Goal: Obtain resource: Obtain resource

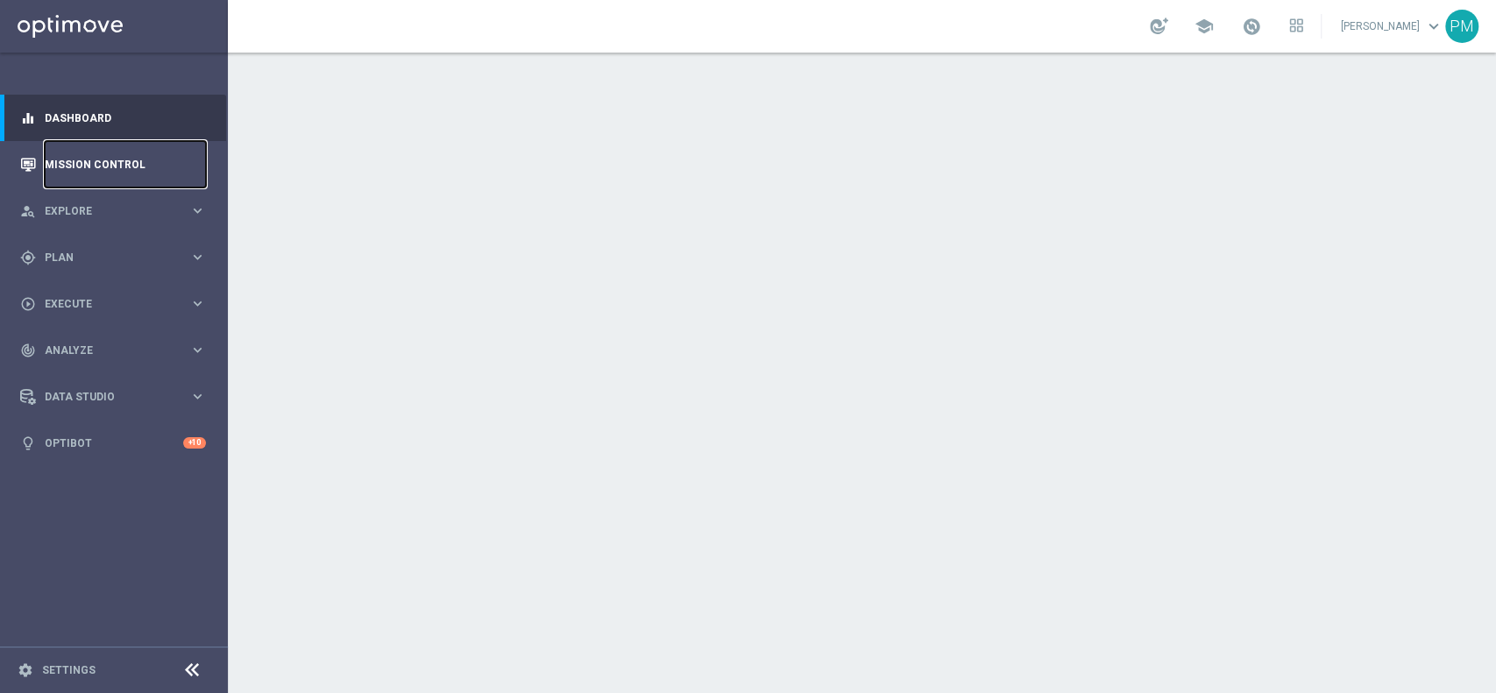
click at [103, 151] on link "Mission Control" at bounding box center [125, 164] width 161 height 46
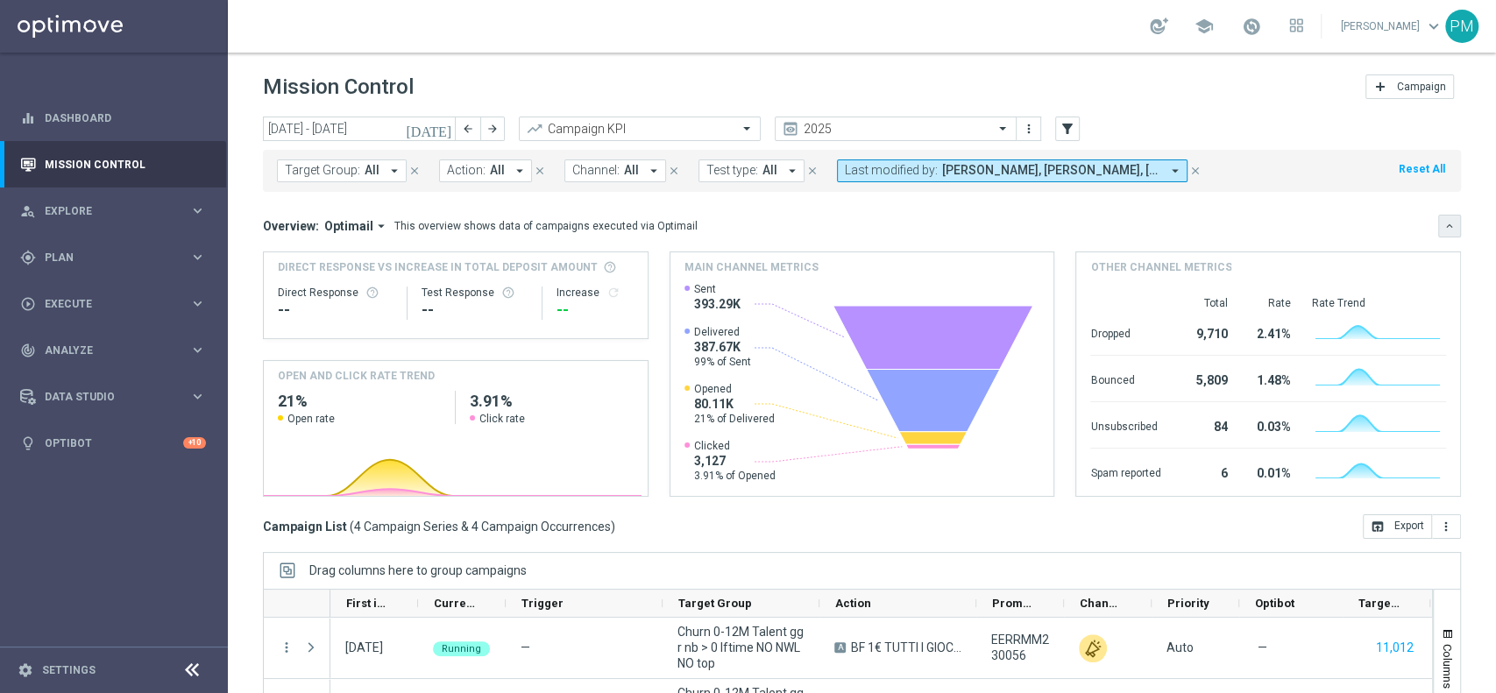
click at [1443, 223] on icon "keyboard_arrow_down" at bounding box center [1449, 226] width 12 height 12
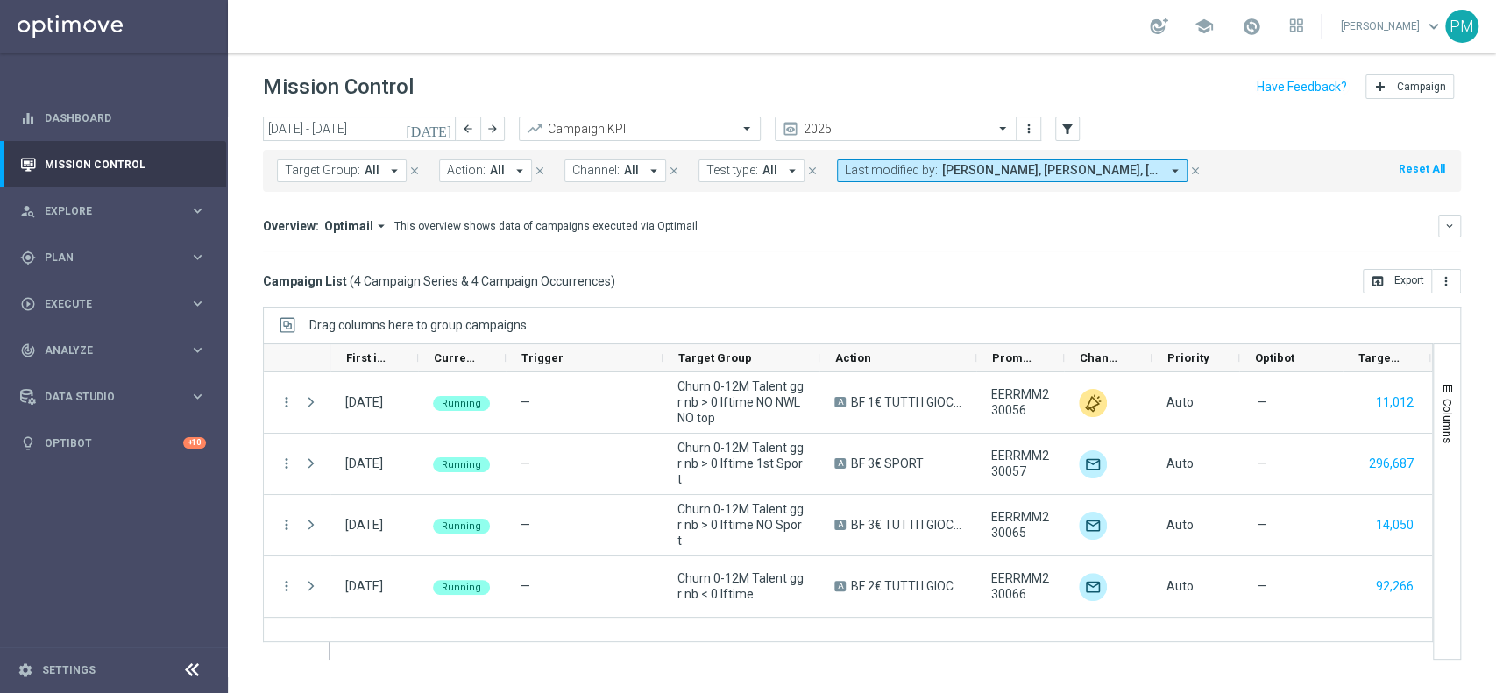
click at [442, 128] on icon "[DATE]" at bounding box center [429, 129] width 47 height 16
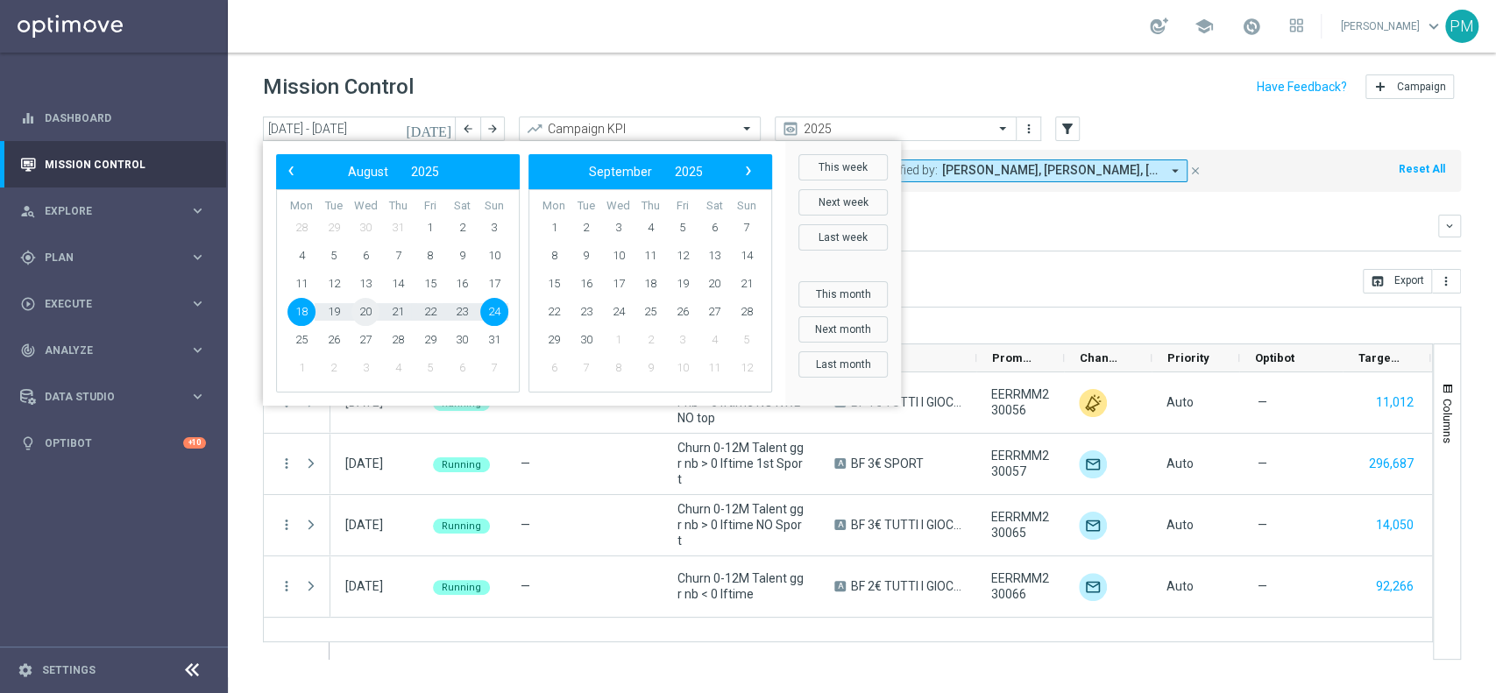
click at [364, 309] on span "20" at bounding box center [365, 312] width 28 height 28
type input "[DATE] - [DATE]"
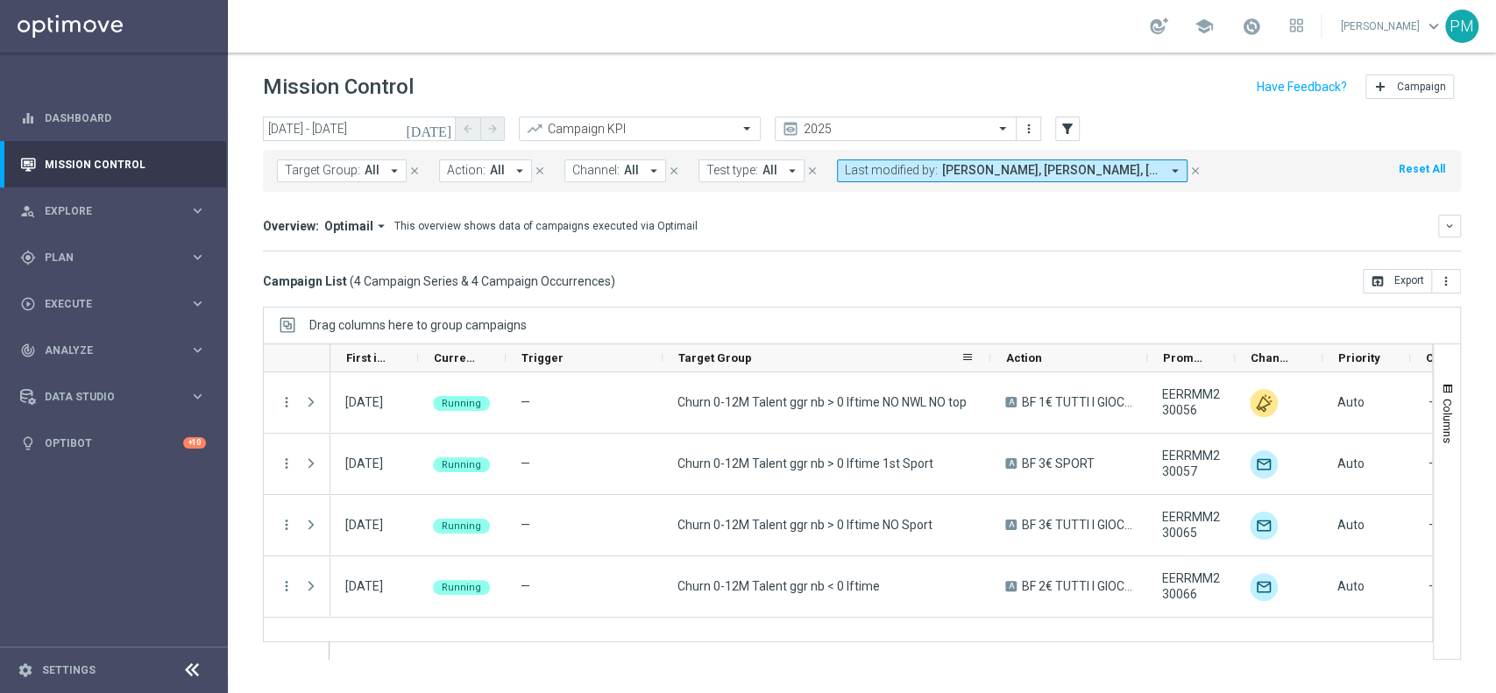
drag, startPoint x: 818, startPoint y: 356, endPoint x: 988, endPoint y: 353, distance: 170.0
click at [988, 353] on div at bounding box center [990, 357] width 7 height 27
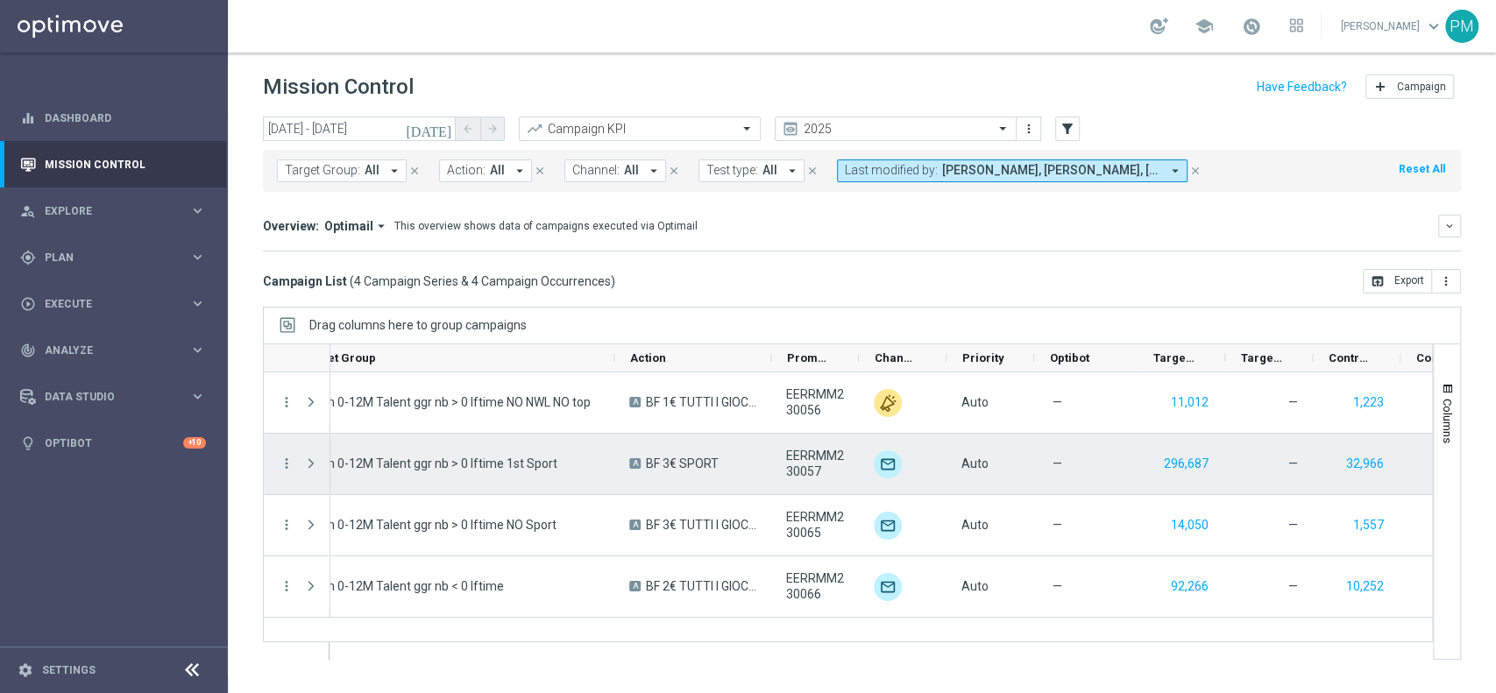
scroll to position [0, 378]
click at [1192, 464] on button "296,687" at bounding box center [1184, 464] width 48 height 22
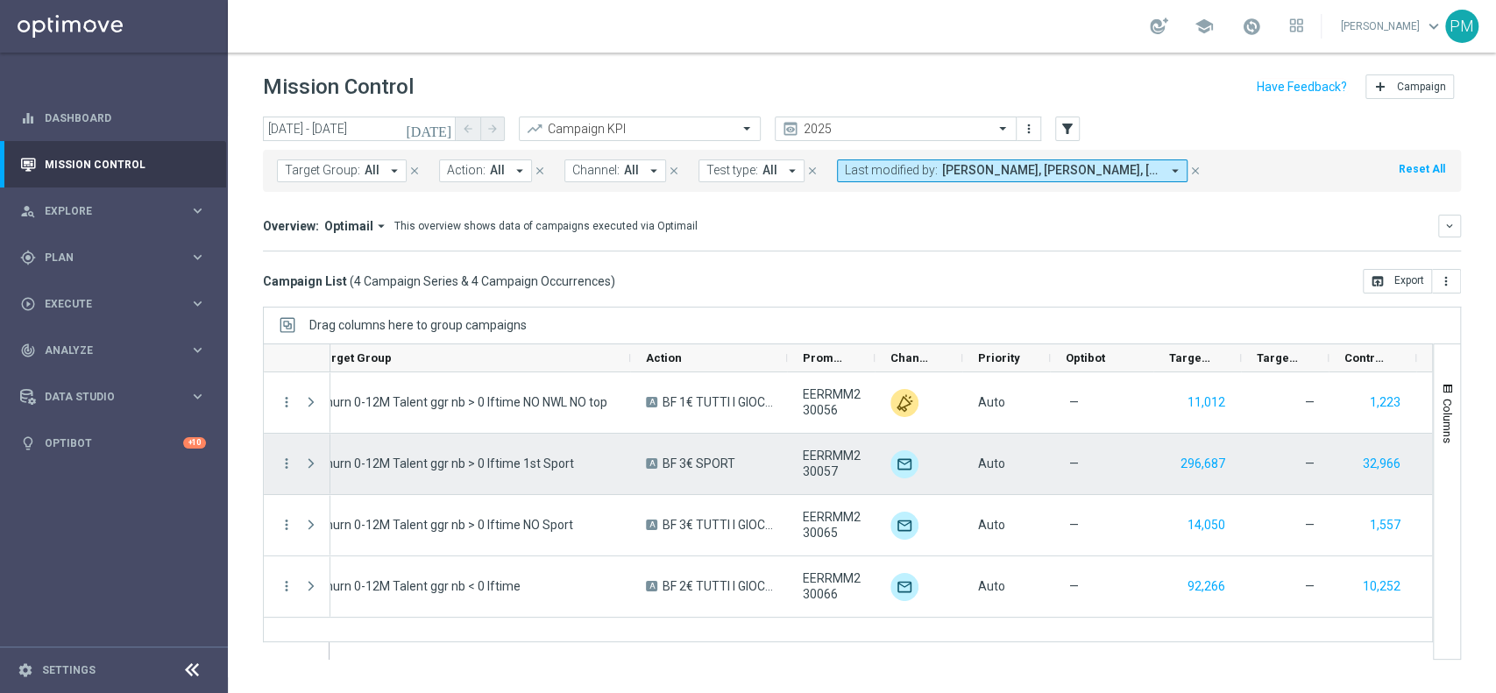
scroll to position [0, 358]
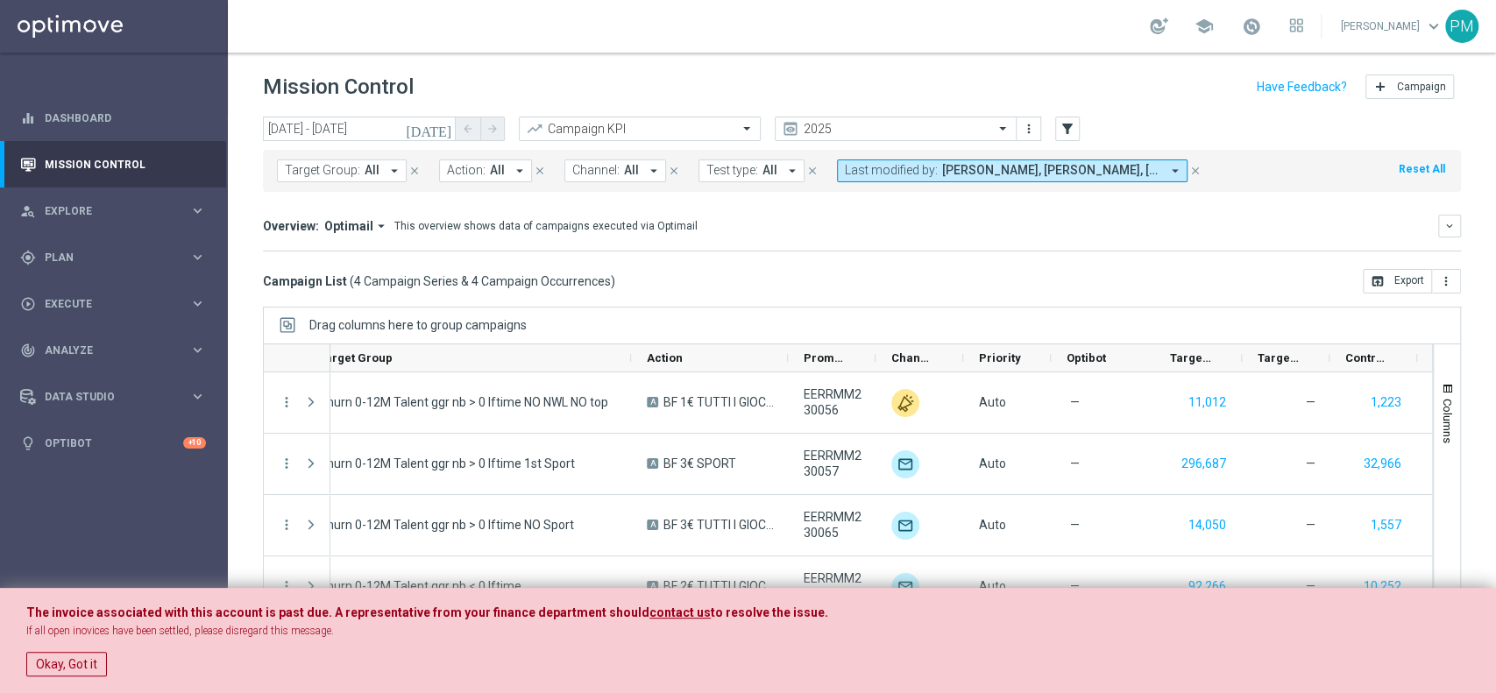
click at [70, 660] on button "Okay, Got it" at bounding box center [66, 664] width 81 height 25
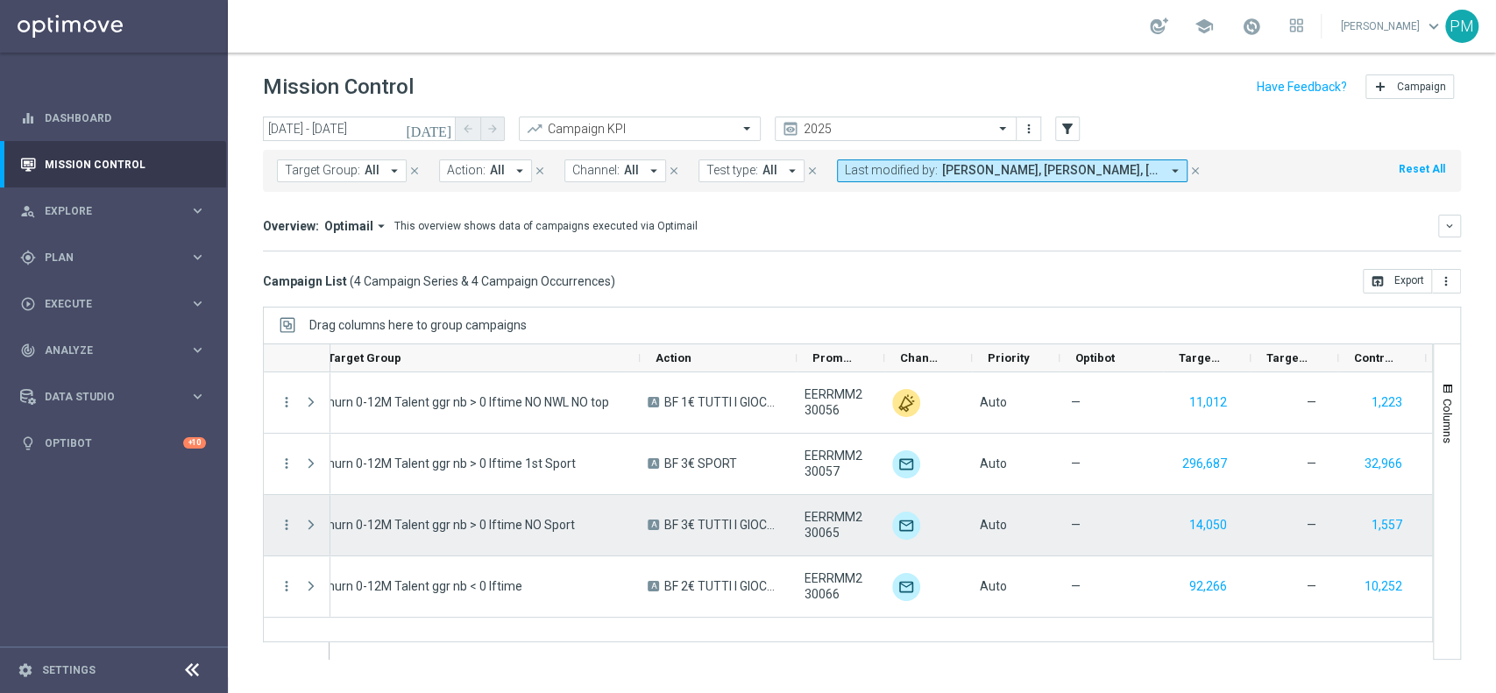
scroll to position [0, 350]
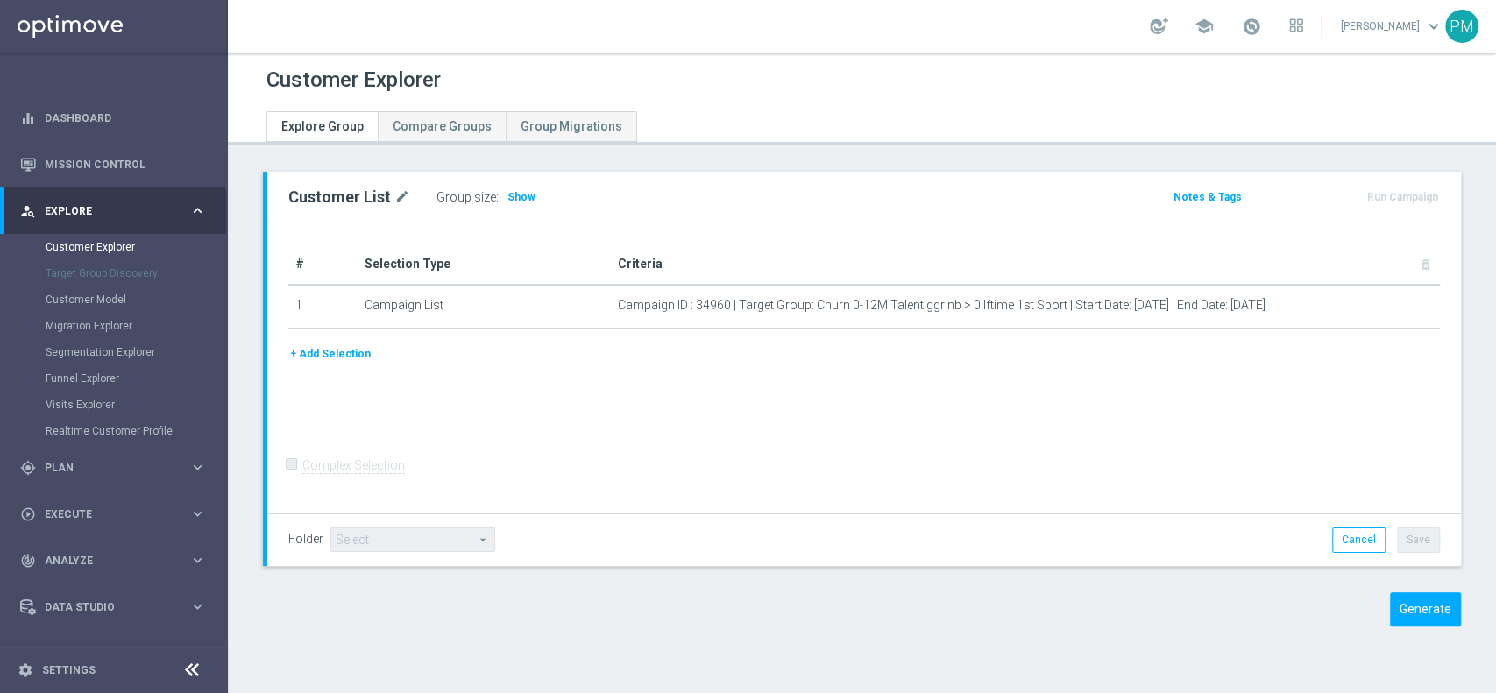
click at [246, 341] on div "Customer List mode_edit Group size : Show Notes & Tags Run Campaign" at bounding box center [862, 412] width 1268 height 481
click at [1415, 607] on button "Generate" at bounding box center [1425, 609] width 71 height 34
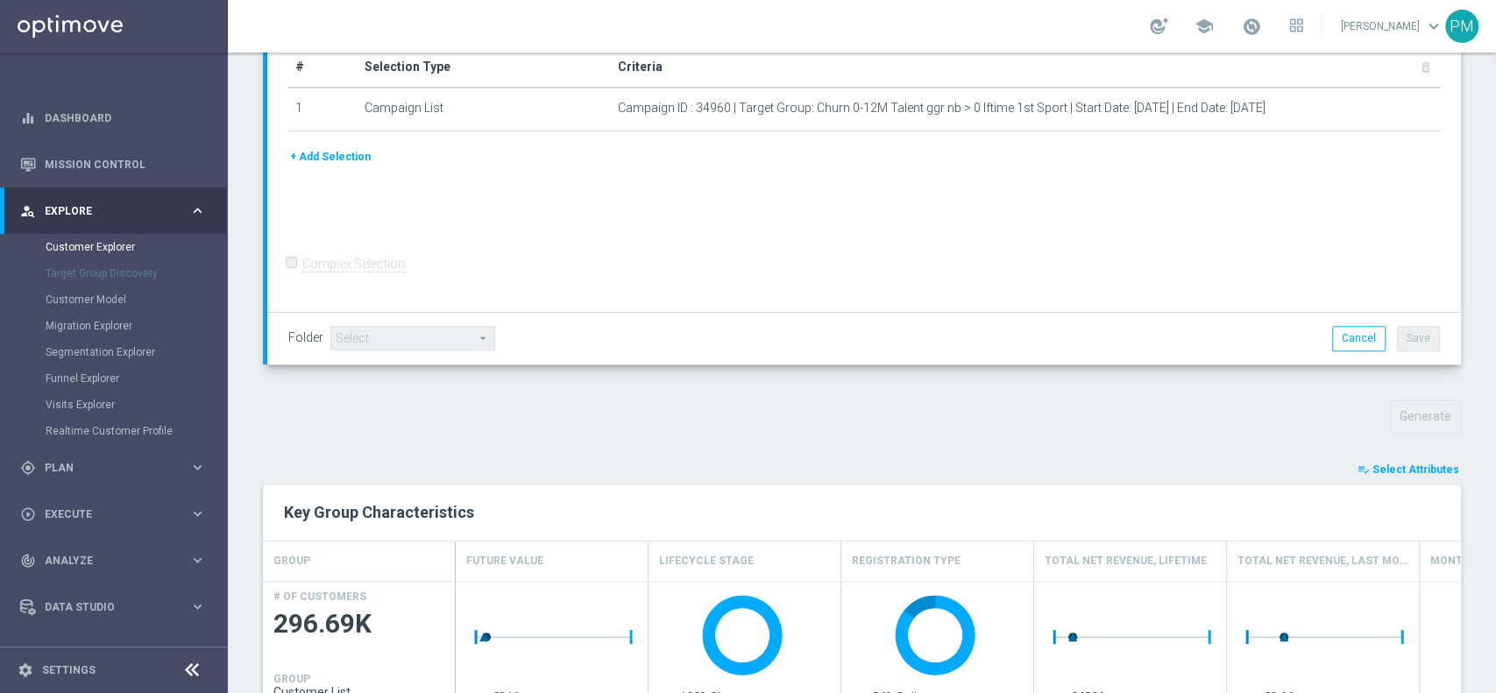
scroll to position [496, 0]
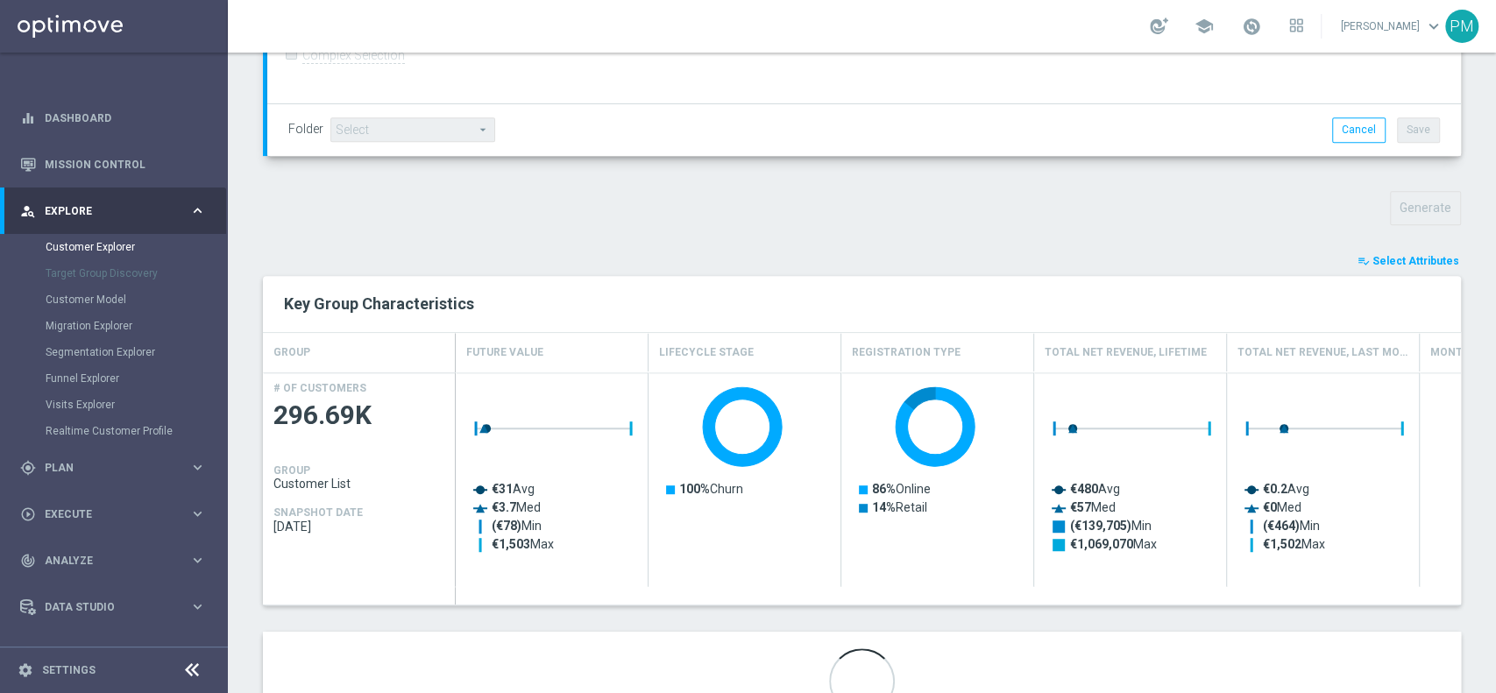
click at [1419, 262] on span "Select Attributes" at bounding box center [1415, 261] width 87 height 12
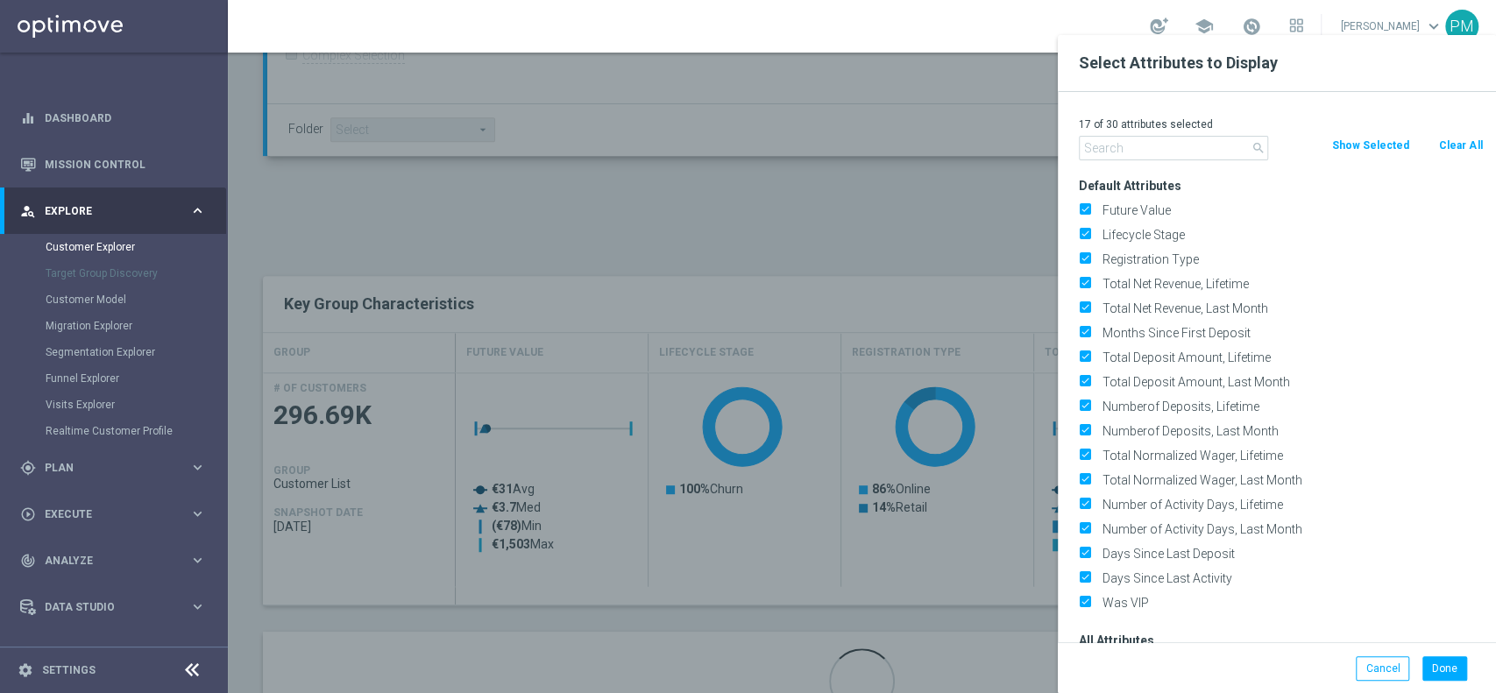
click at [1451, 138] on button "Clear All" at bounding box center [1460, 145] width 46 height 19
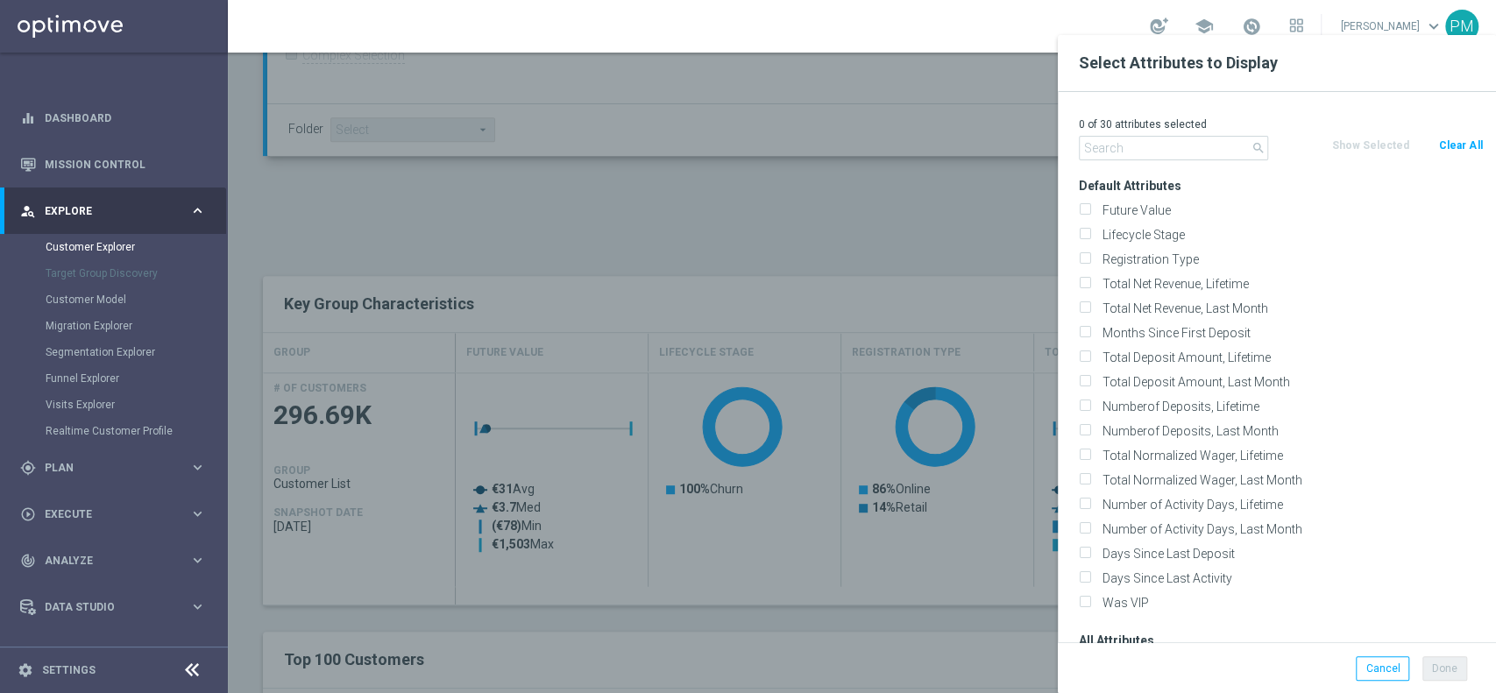
checkbox input "false"
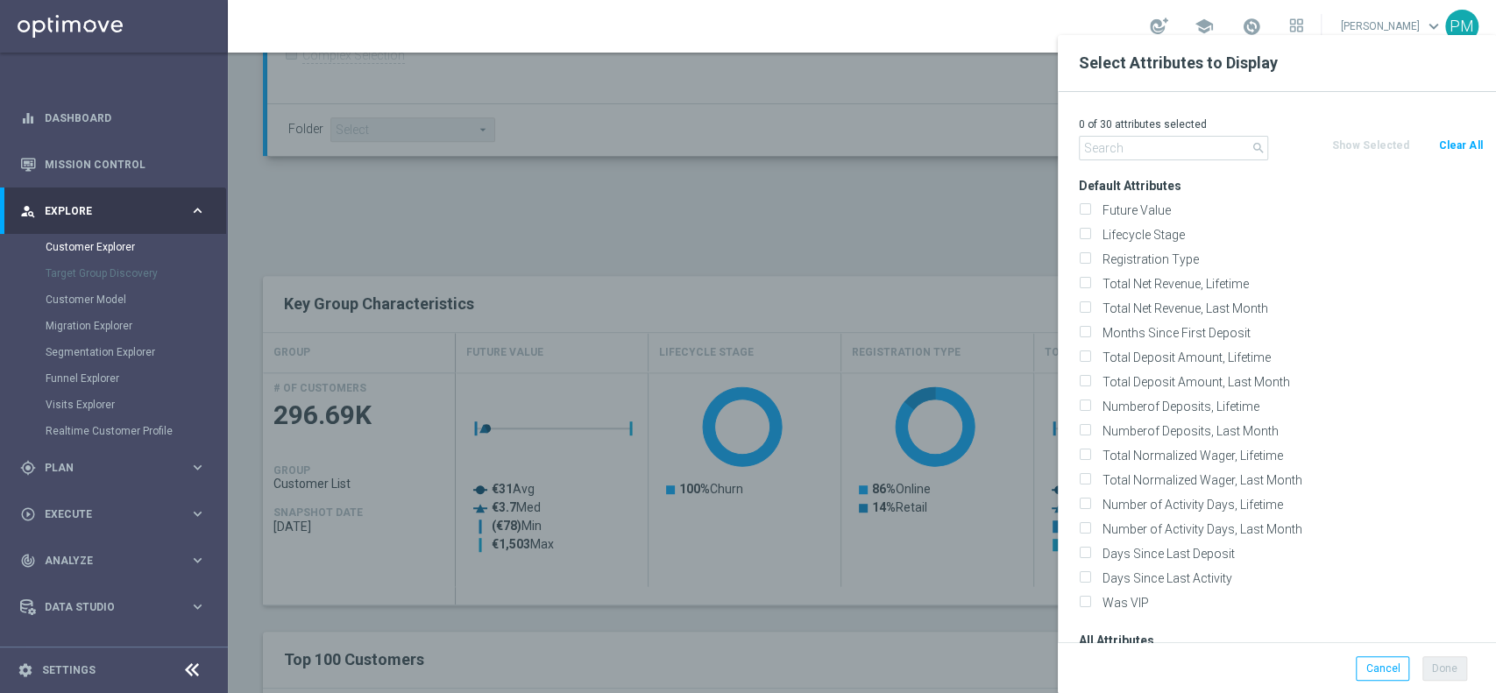
checkbox input "false"
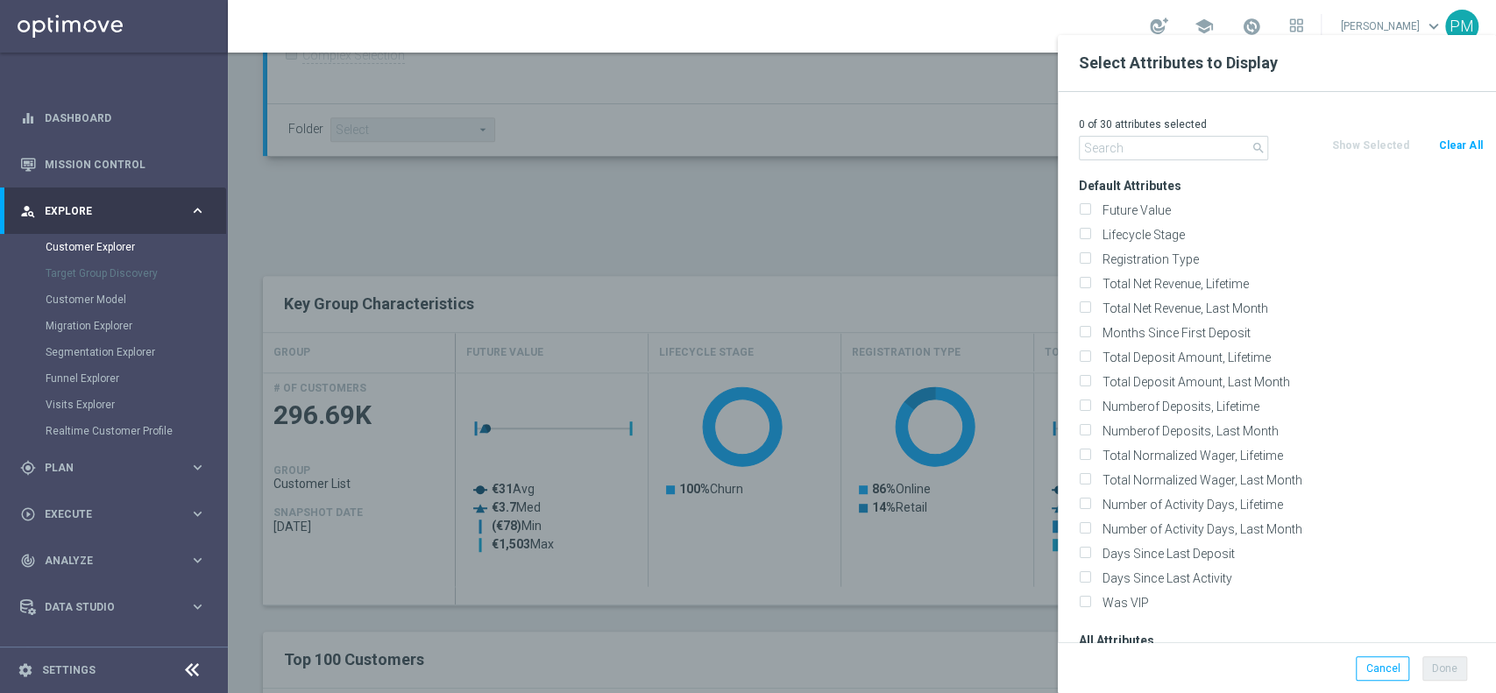
checkbox input "false"
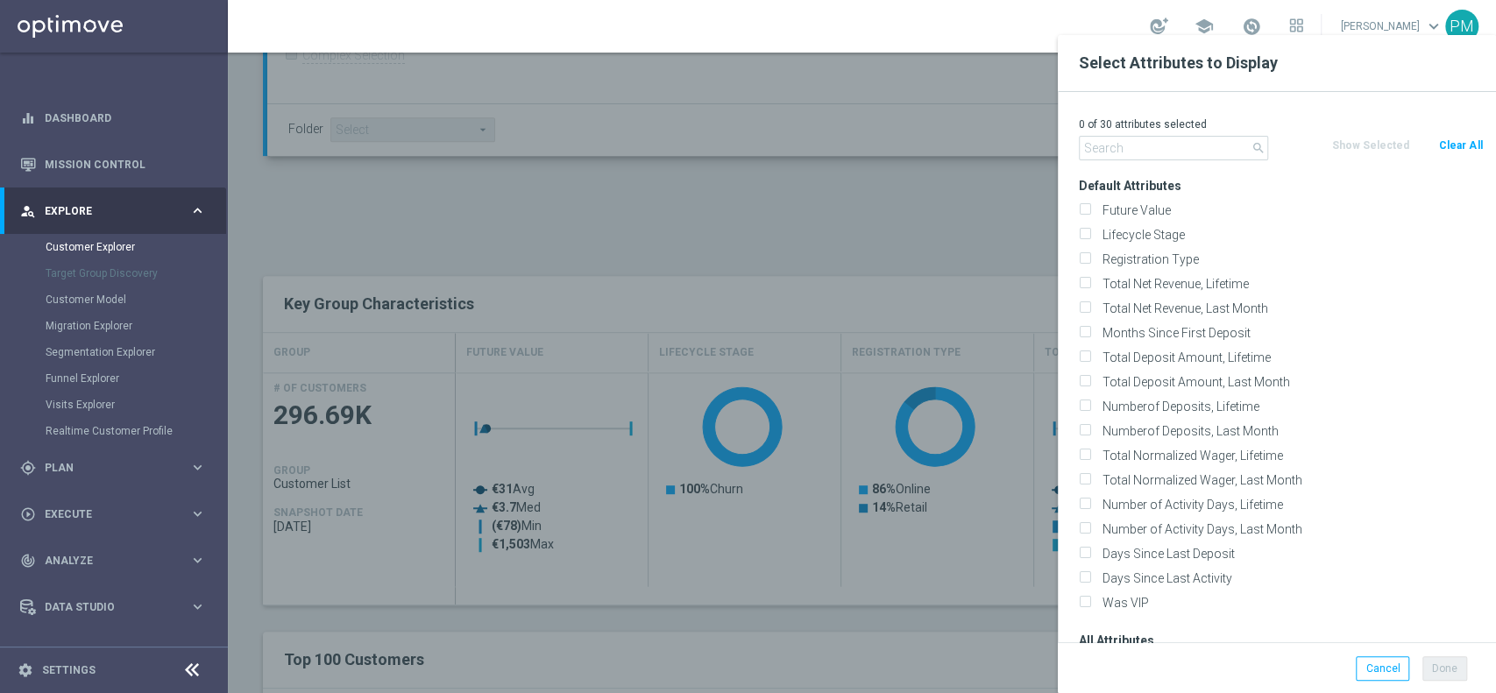
checkbox input "false"
click at [1215, 157] on input "text" at bounding box center [1173, 148] width 189 height 25
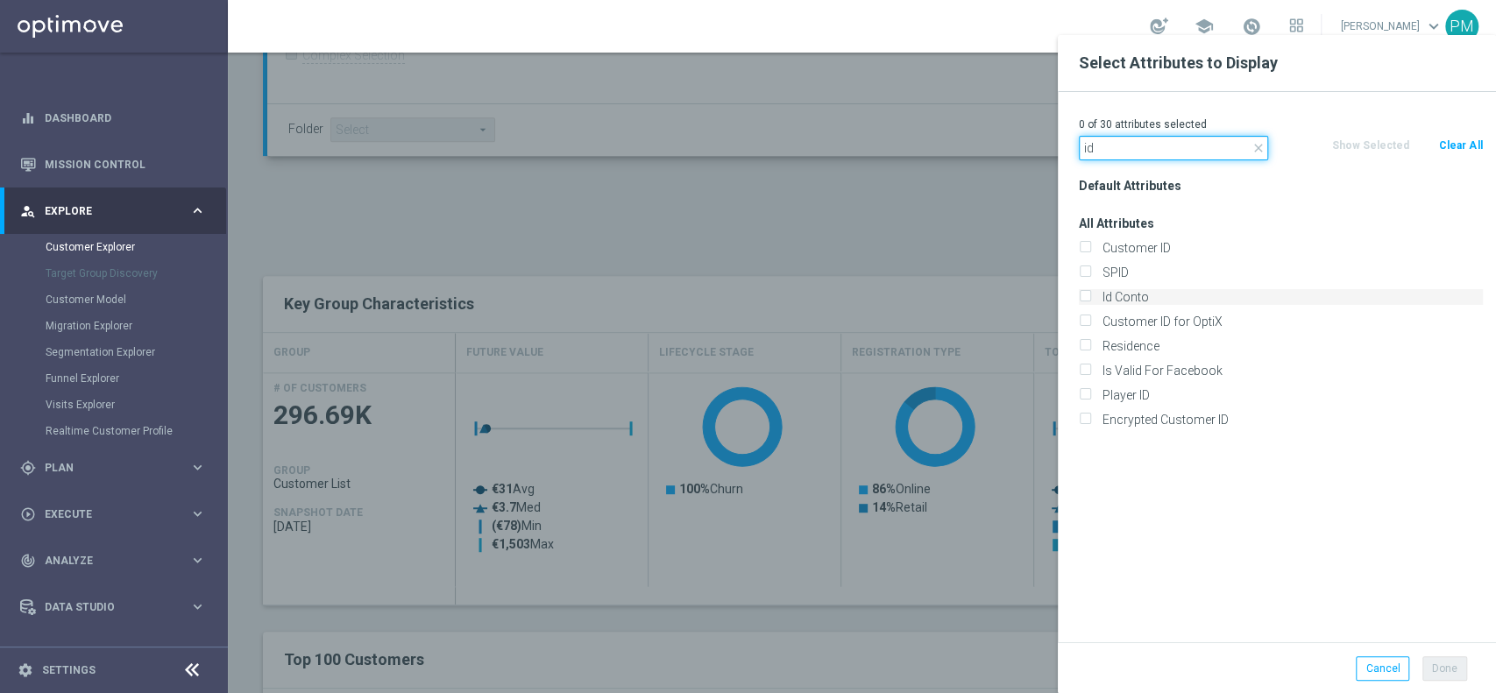
type input "id"
click at [1131, 296] on label "Id Conto" at bounding box center [1289, 297] width 386 height 16
click at [1090, 296] on input "Id Conto" at bounding box center [1084, 299] width 11 height 11
checkbox input "true"
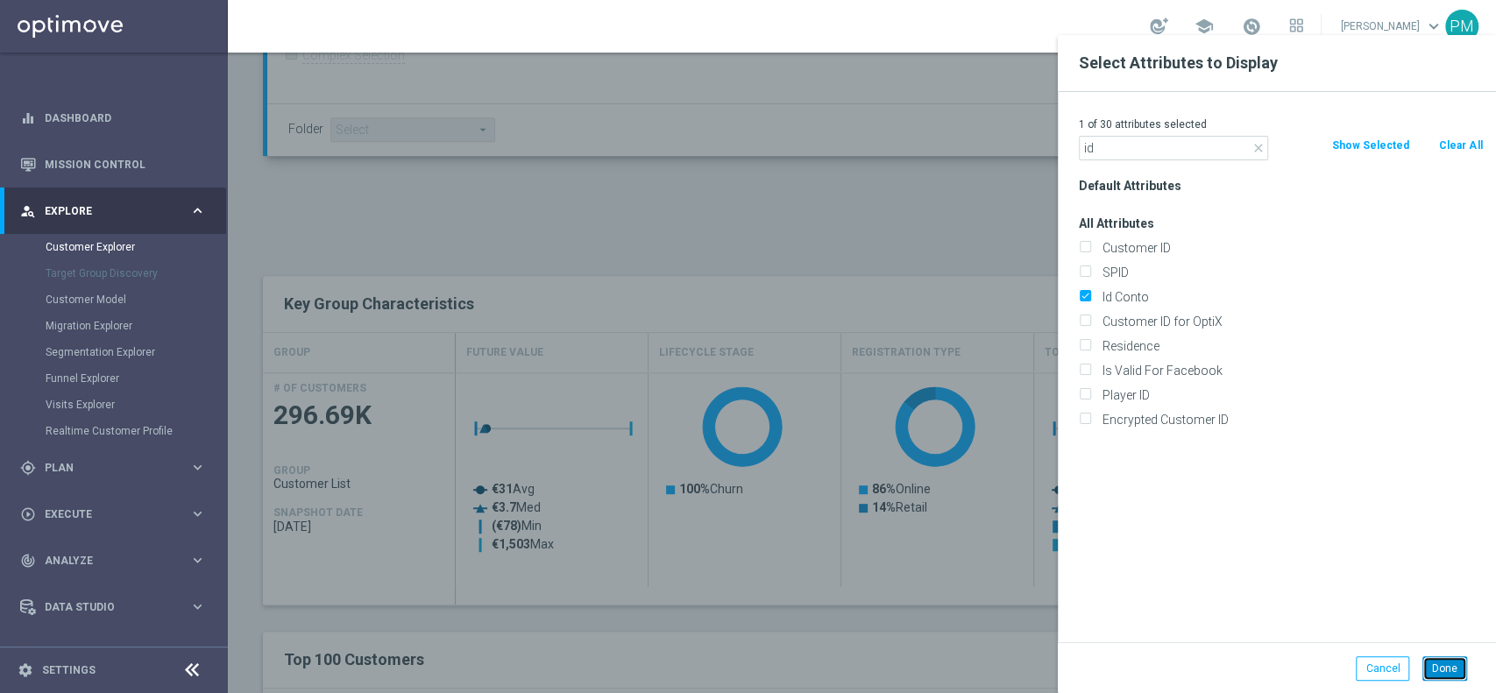
click at [1444, 668] on button "Done" at bounding box center [1444, 668] width 45 height 25
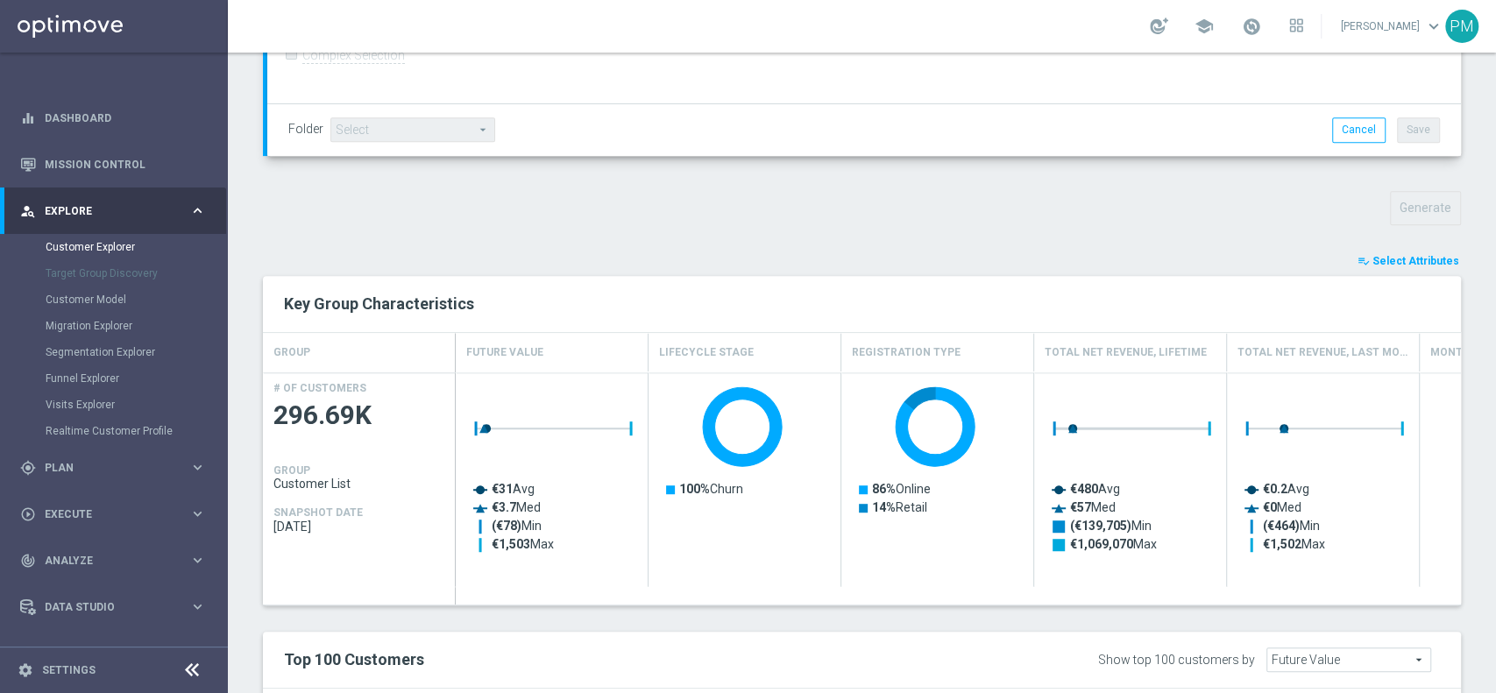
type input "Search"
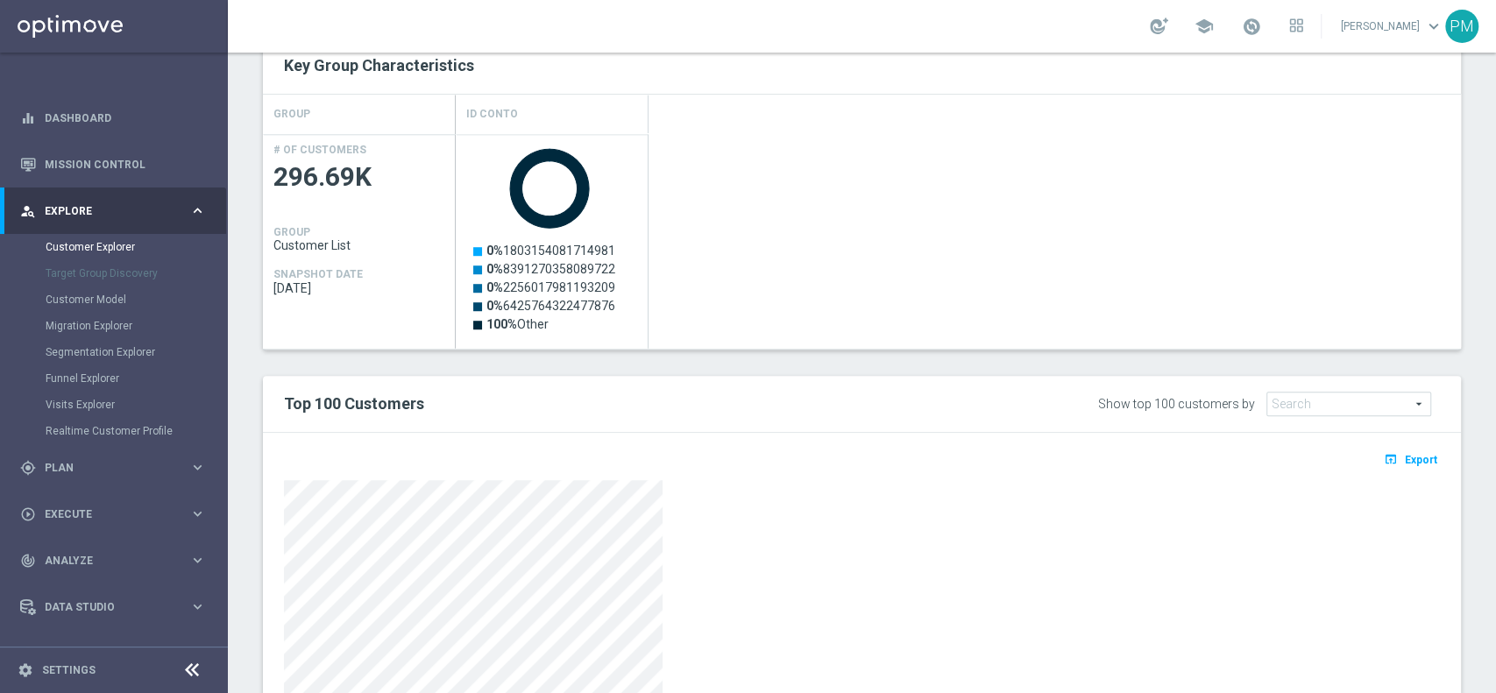
scroll to position [792, 0]
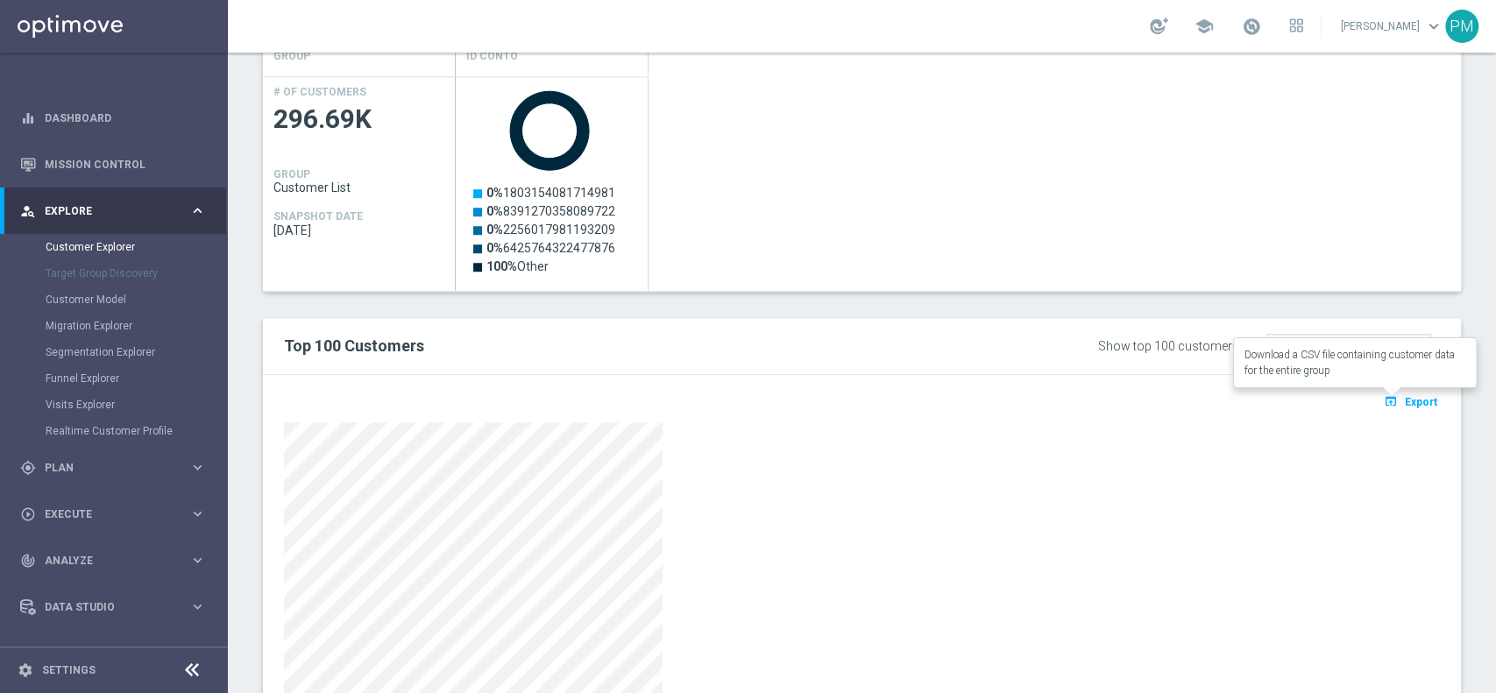
click at [1404, 396] on span "Export" at bounding box center [1420, 402] width 32 height 12
